Goal: Answer question/provide support: Share knowledge or assist other users

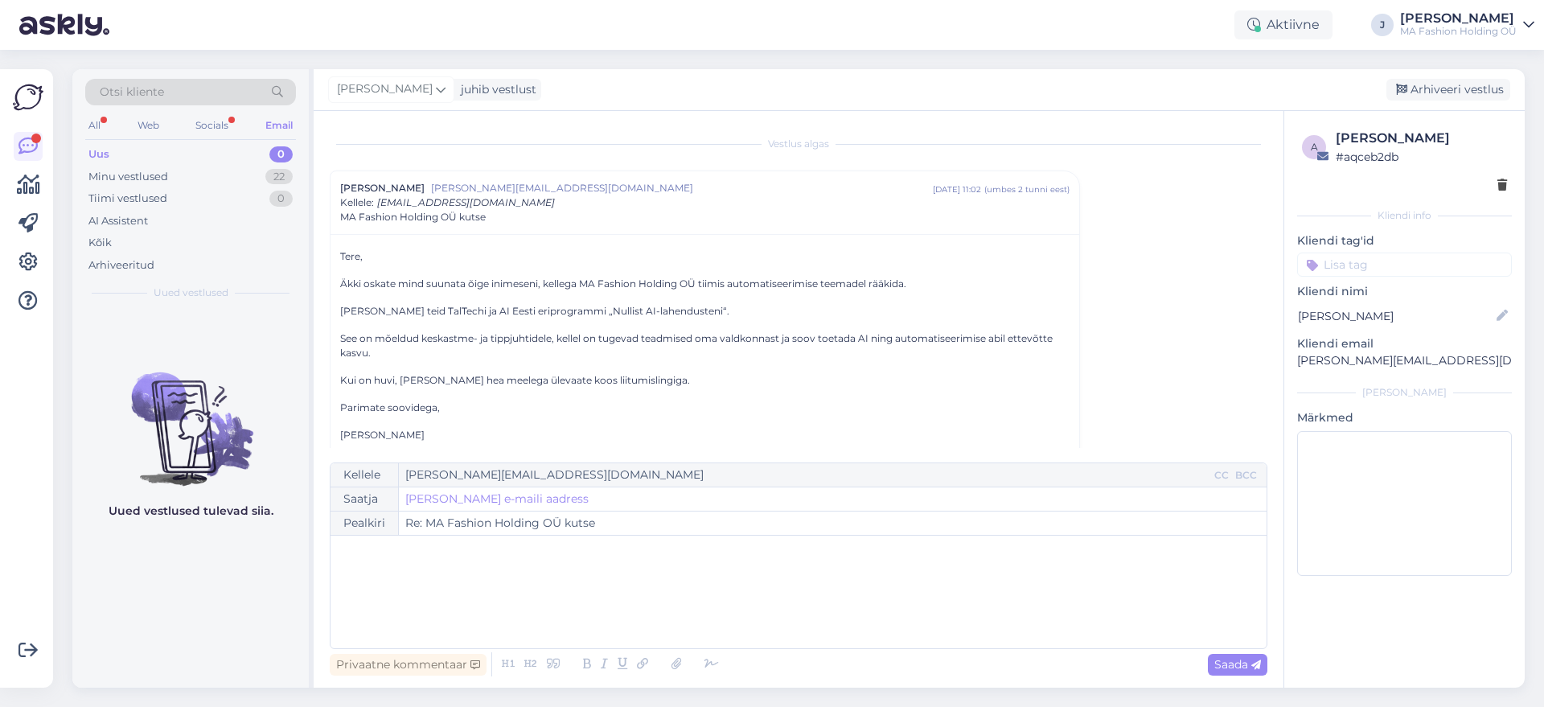
scroll to position [27, 0]
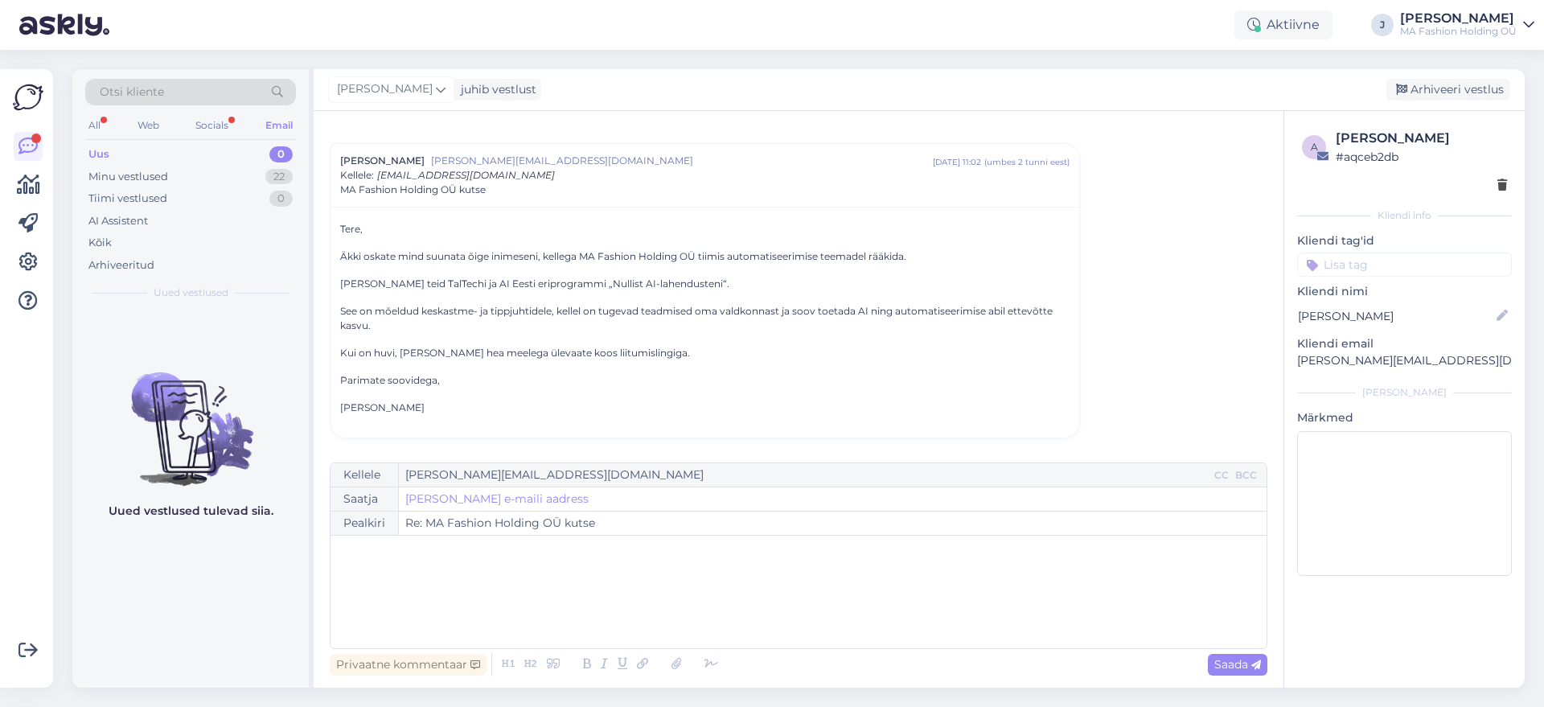
click at [236, 121] on div "All Web Socials Email" at bounding box center [190, 127] width 211 height 25
click at [224, 122] on div "Socials" at bounding box center [211, 125] width 39 height 21
click at [224, 183] on div "Minu vestlused 10" at bounding box center [190, 177] width 211 height 23
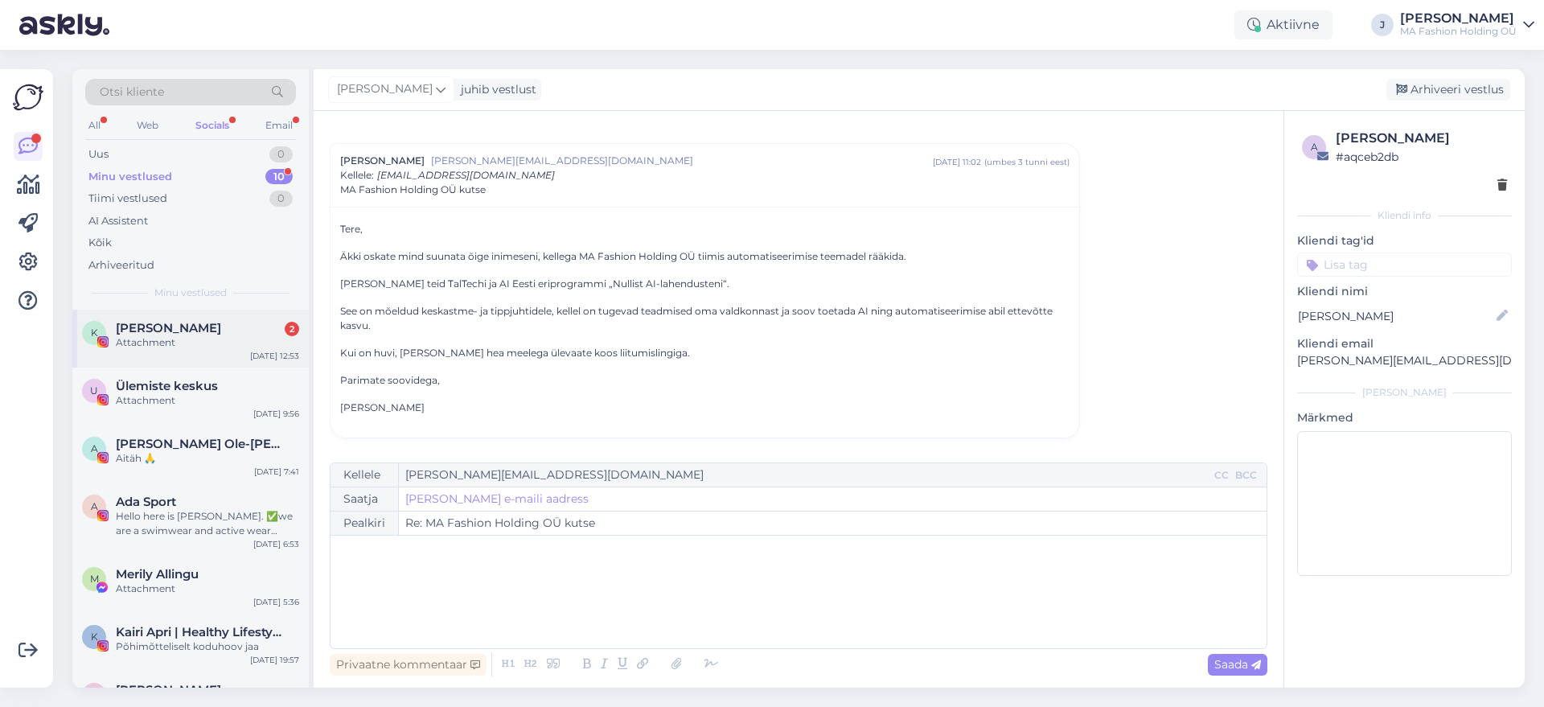
click at [232, 334] on div "[PERSON_NAME] 2" at bounding box center [207, 328] width 183 height 14
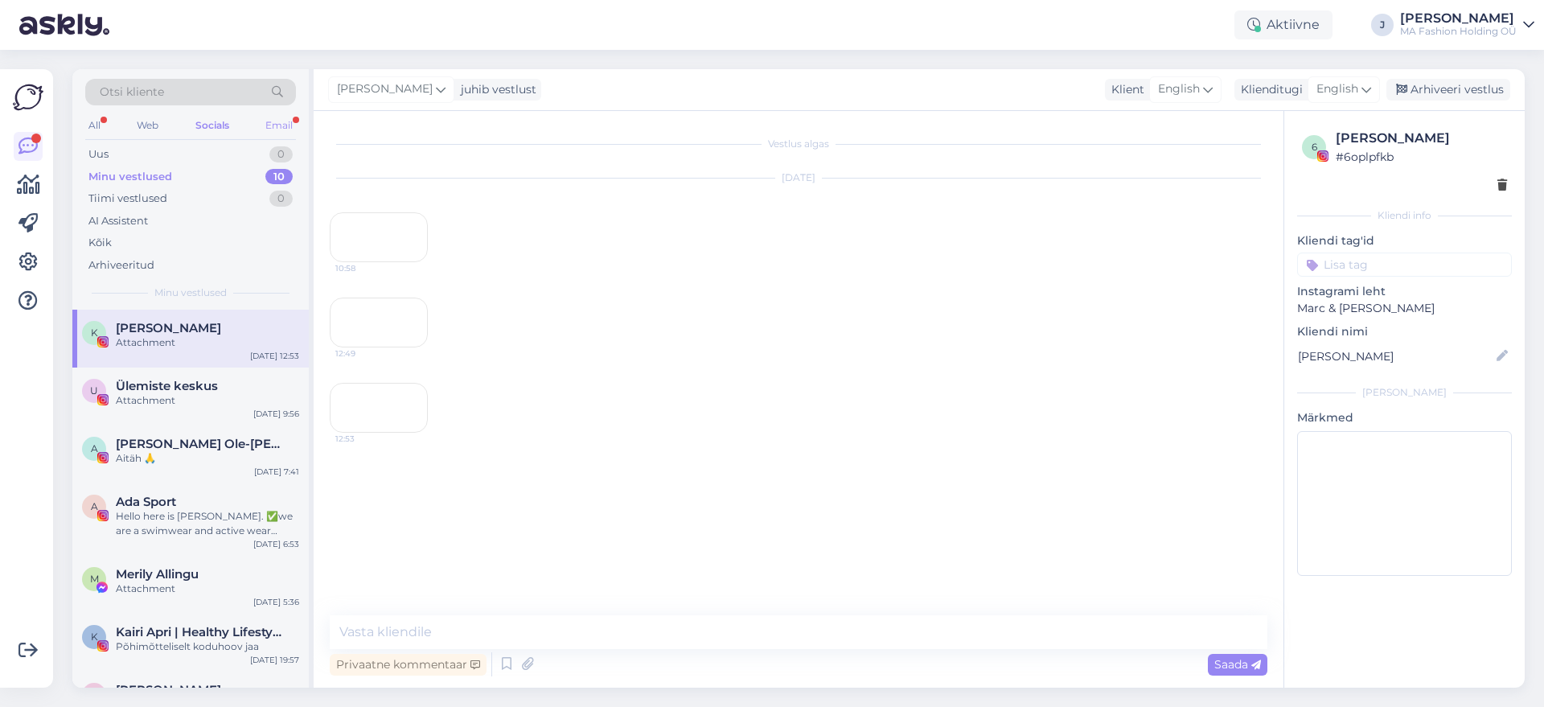
click at [288, 123] on div "Email" at bounding box center [279, 125] width 34 height 21
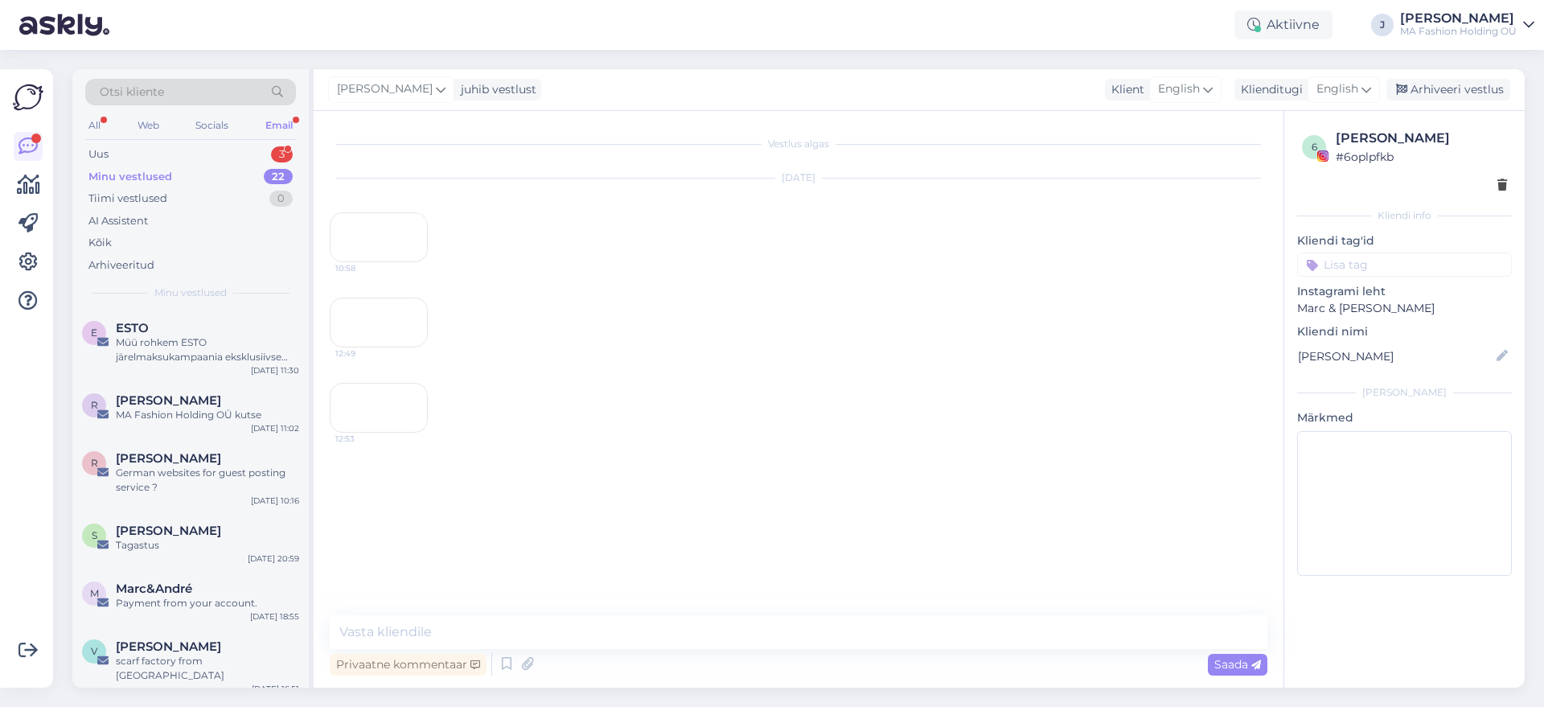
click at [182, 125] on div "All Web Socials Email" at bounding box center [190, 127] width 211 height 25
click at [188, 147] on div "Uus 3" at bounding box center [190, 154] width 211 height 23
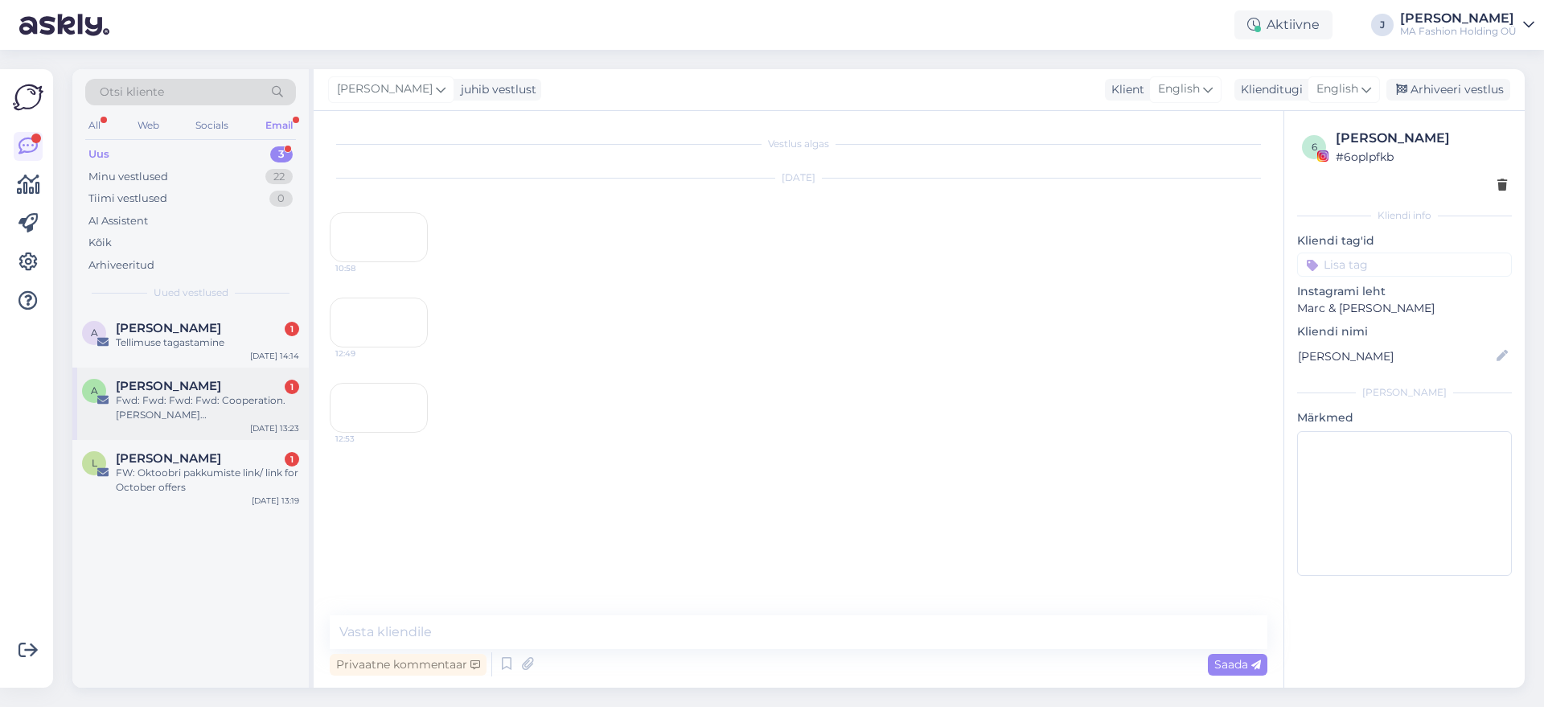
click at [228, 369] on div "A [PERSON_NAME] 1 Fwd: Fwd: Fwd: Fwd: Cooperation. [PERSON_NAME] [GEOGRAPHIC_DA…" at bounding box center [190, 404] width 236 height 72
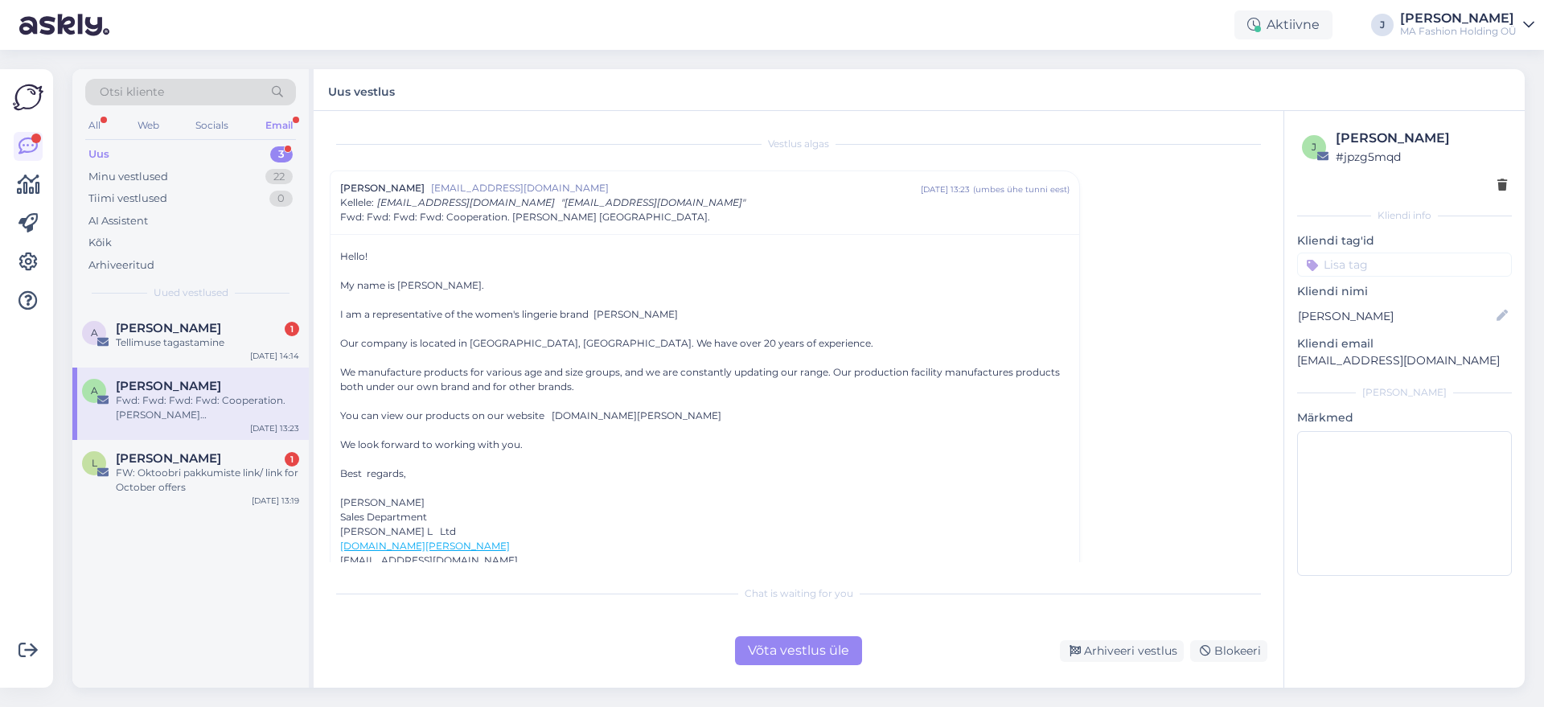
click at [794, 636] on div "Võta vestlus üle" at bounding box center [798, 650] width 127 height 29
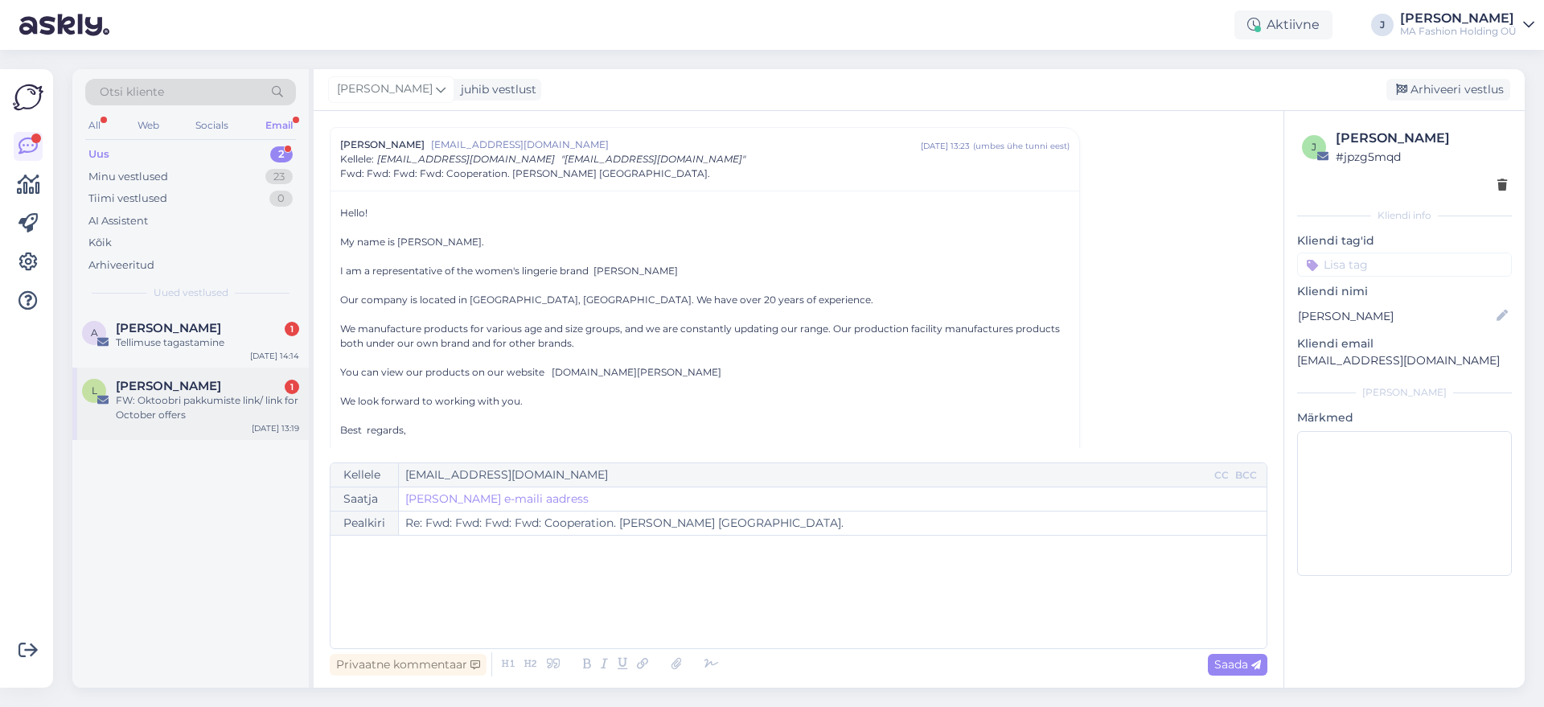
click at [298, 423] on div "[DATE] 13:19" at bounding box center [275, 428] width 47 height 12
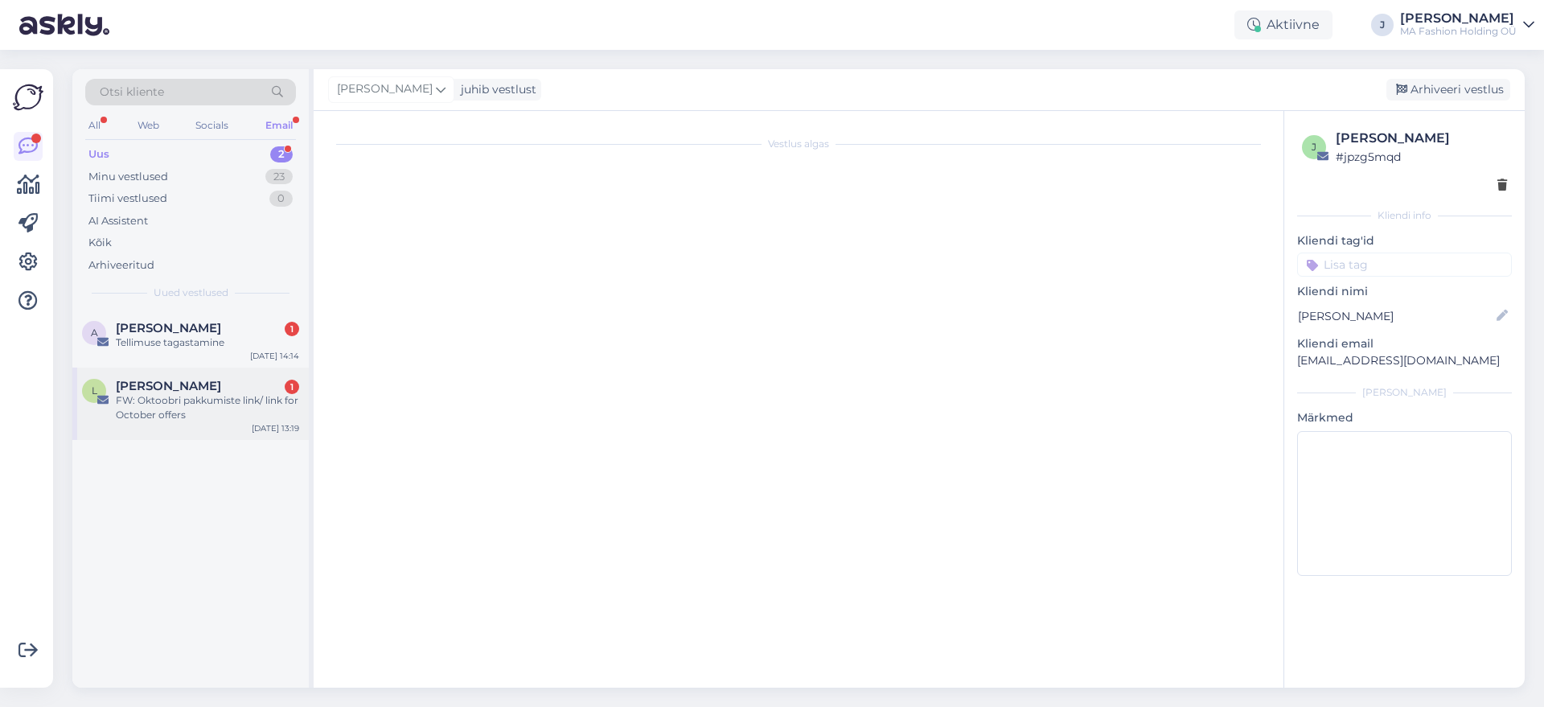
scroll to position [35, 0]
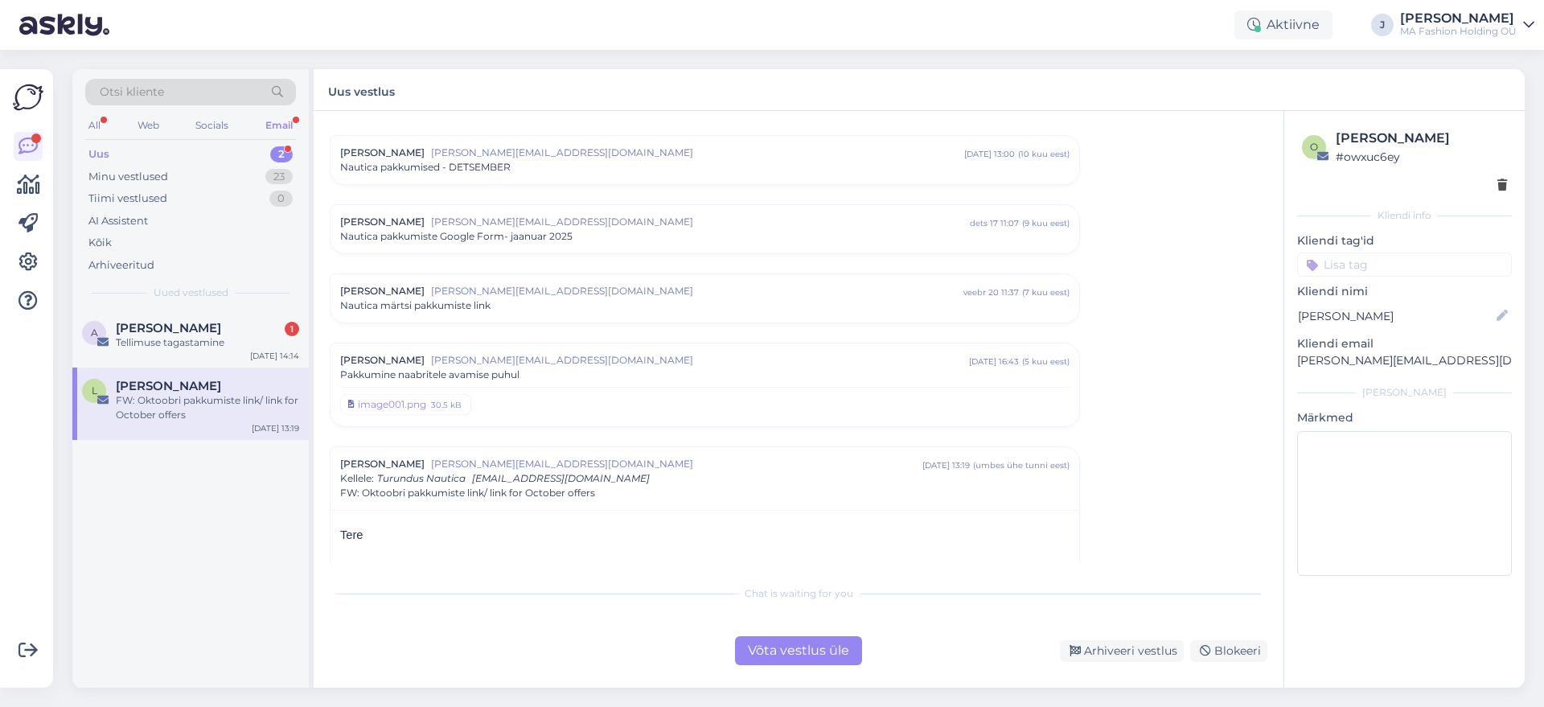
click at [738, 671] on div "Vestlus [PERSON_NAME] Niidas [EMAIL_ADDRESS][DOMAIN_NAME] [DATE] 13:00 ( 10 kuu…" at bounding box center [799, 399] width 970 height 577
click at [745, 662] on div "Võta vestlus üle" at bounding box center [798, 650] width 127 height 29
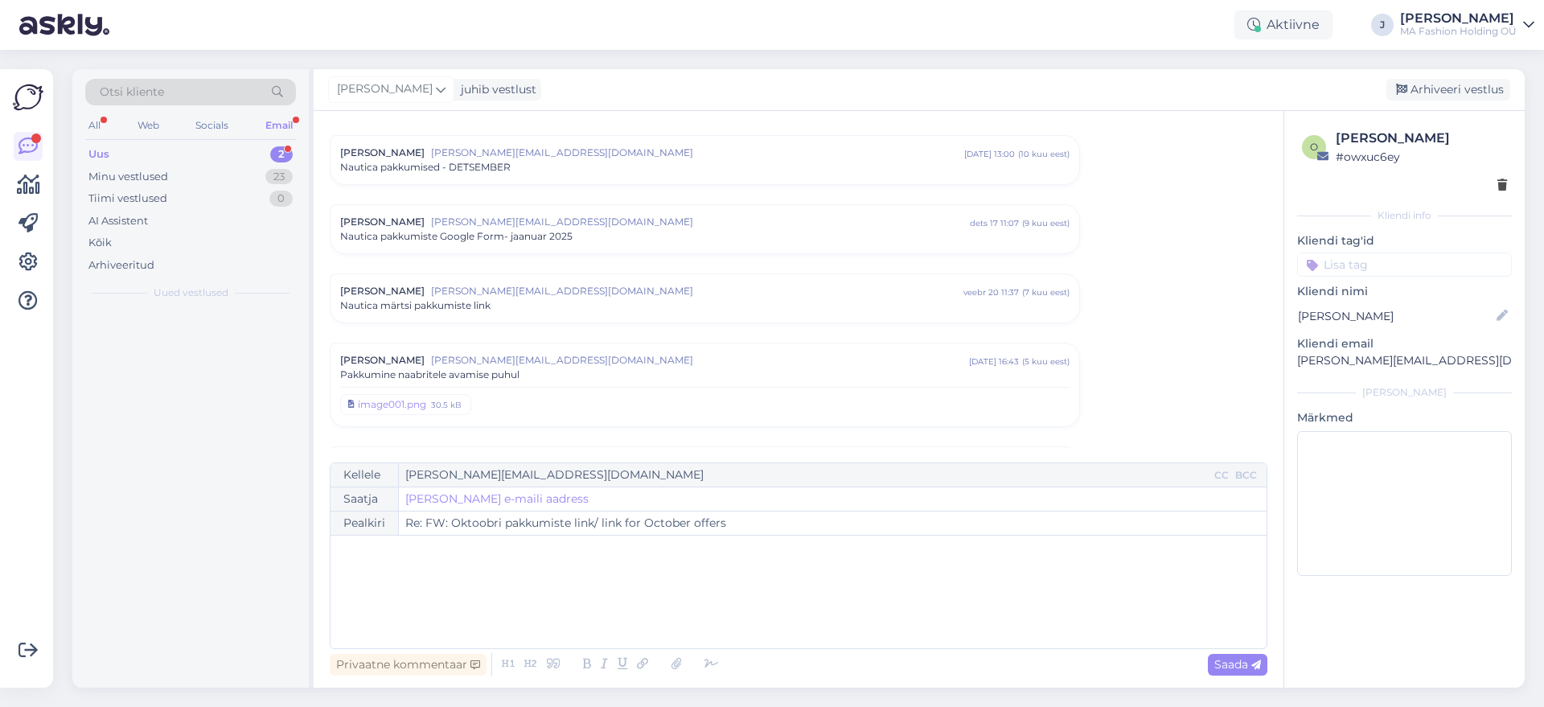
scroll to position [355, 0]
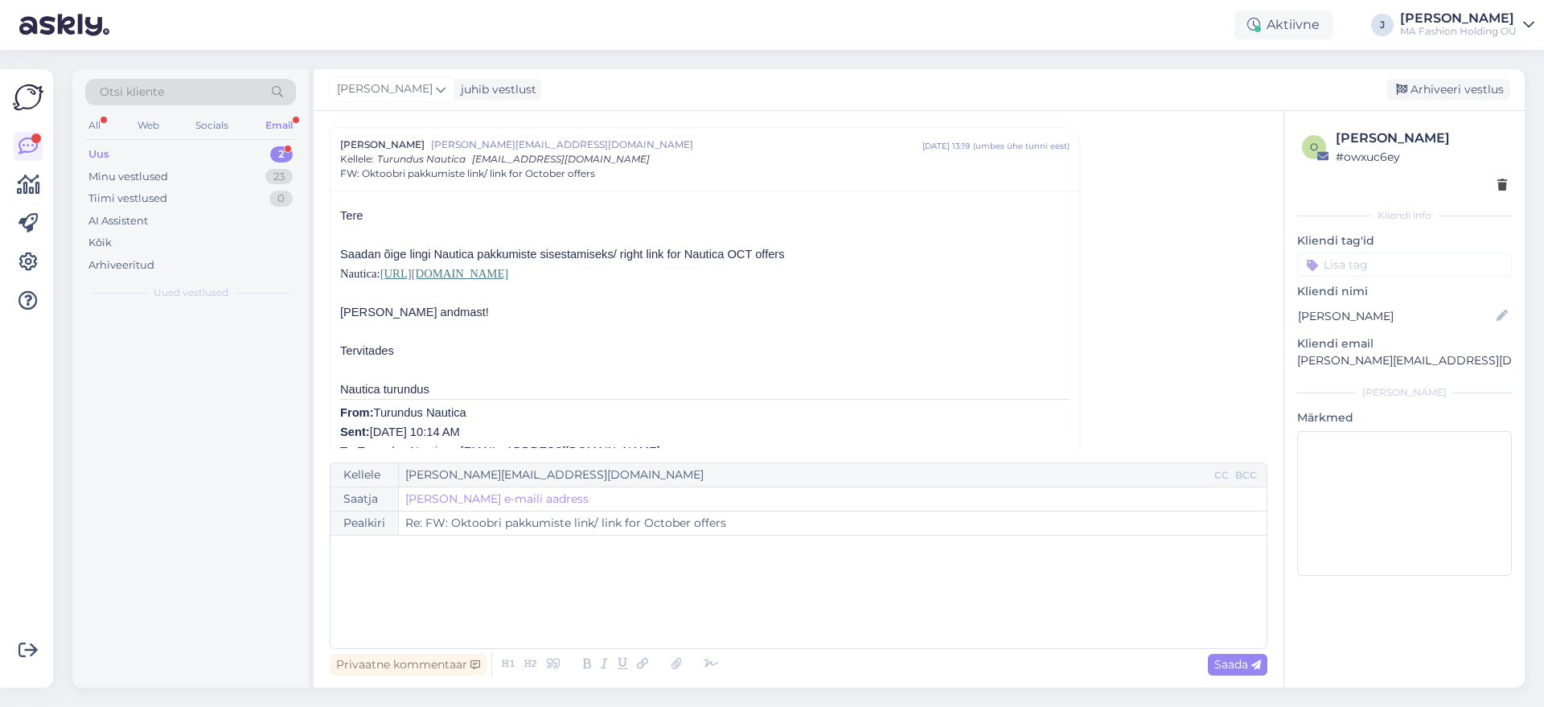
click at [750, 659] on div "Privaatne kommentaar Saada" at bounding box center [799, 664] width 938 height 31
click at [175, 350] on div "A [PERSON_NAME] 1 Tellimuse tagastamine [DATE] 14:14" at bounding box center [190, 339] width 236 height 58
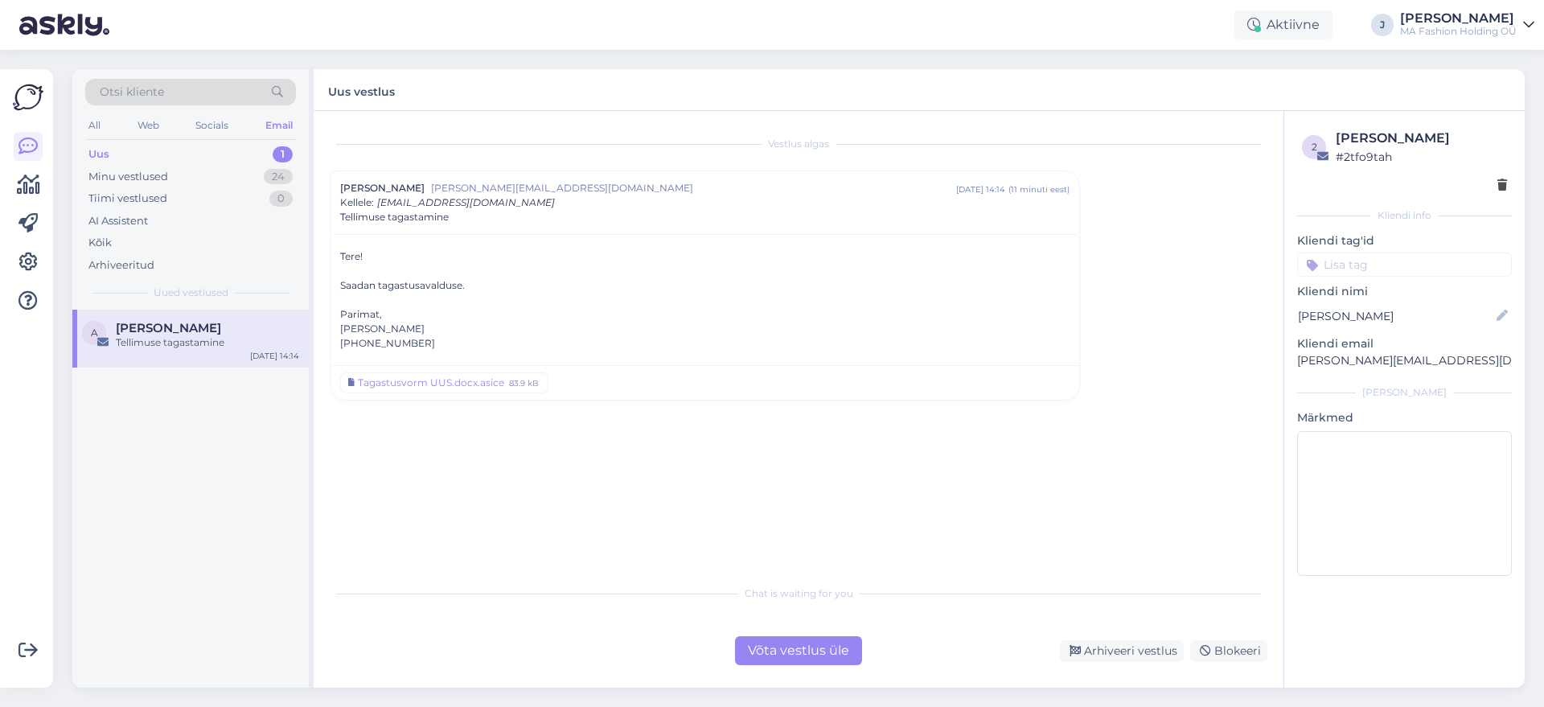
click at [759, 658] on div "Võta vestlus üle" at bounding box center [798, 650] width 127 height 29
